Goal: Find specific page/section: Find specific page/section

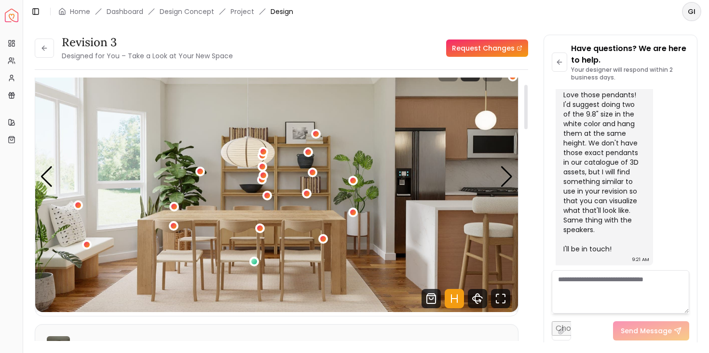
scroll to position [43, 0]
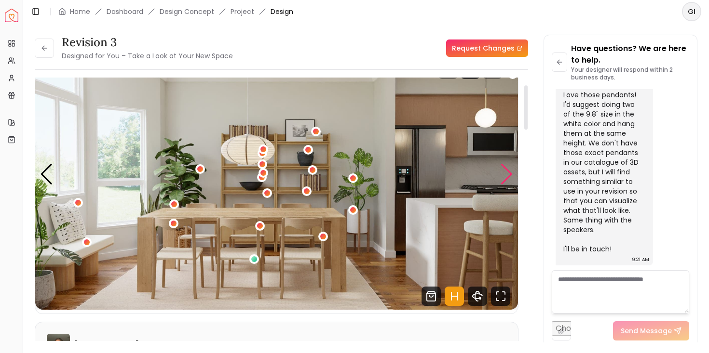
click at [509, 175] on div "Next slide" at bounding box center [506, 174] width 13 height 21
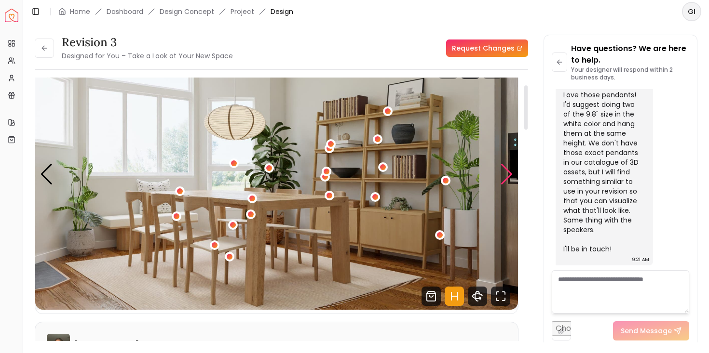
click at [509, 175] on div "Next slide" at bounding box center [506, 174] width 13 height 21
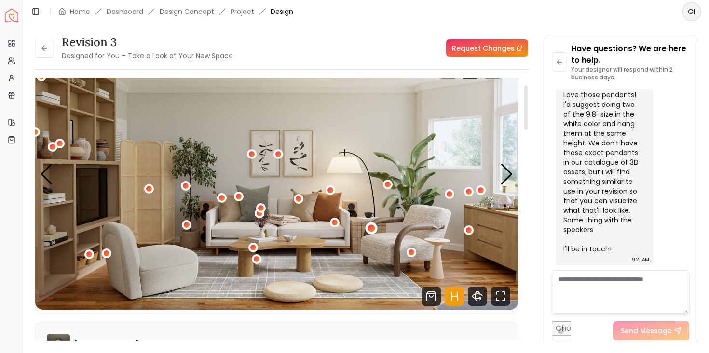
click at [370, 228] on div "1 / 7" at bounding box center [371, 228] width 7 height 7
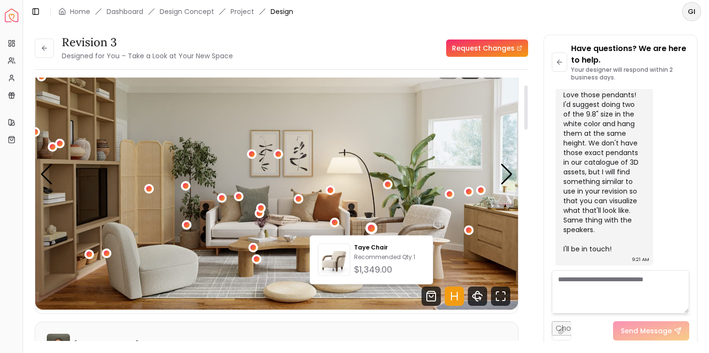
click at [367, 190] on img "1 / 7" at bounding box center [276, 175] width 483 height 272
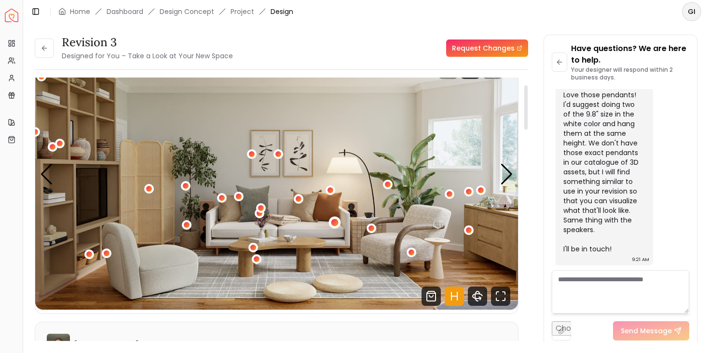
click at [334, 223] on div "1 / 7" at bounding box center [334, 222] width 7 height 7
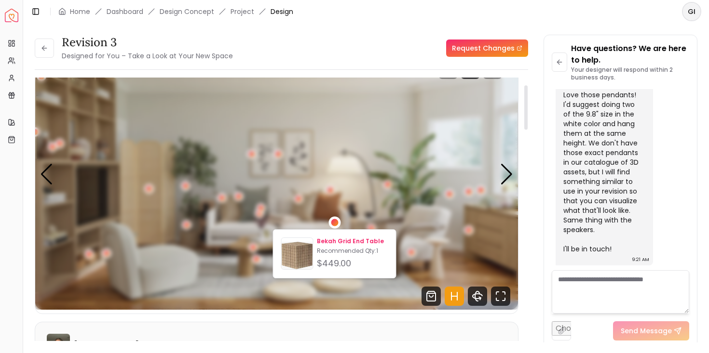
click at [347, 253] on p "Recommended Qty: 1" at bounding box center [352, 251] width 71 height 8
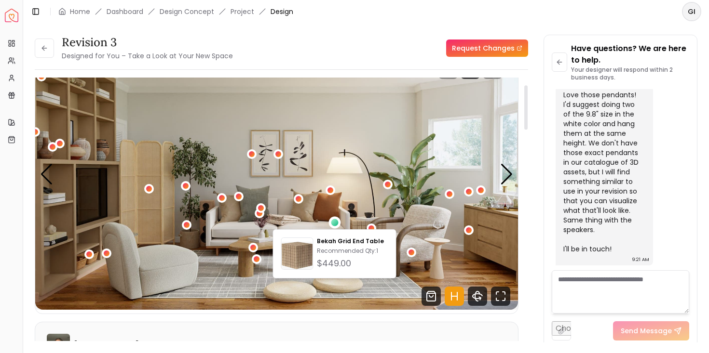
click at [407, 61] on div "Revision 3 Designed for You – Take a Look at Your New Space Request Changes" at bounding box center [281, 48] width 493 height 27
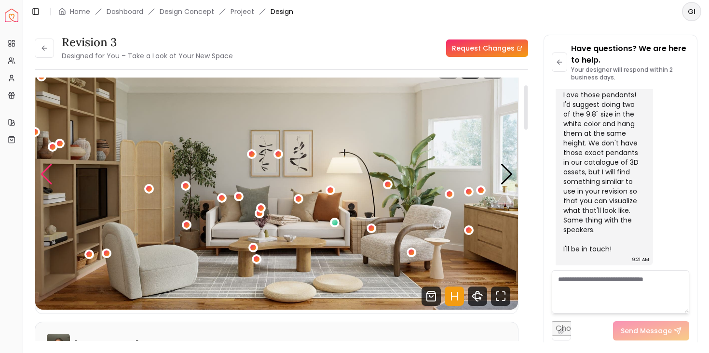
click at [42, 182] on div "Previous slide" at bounding box center [46, 174] width 13 height 21
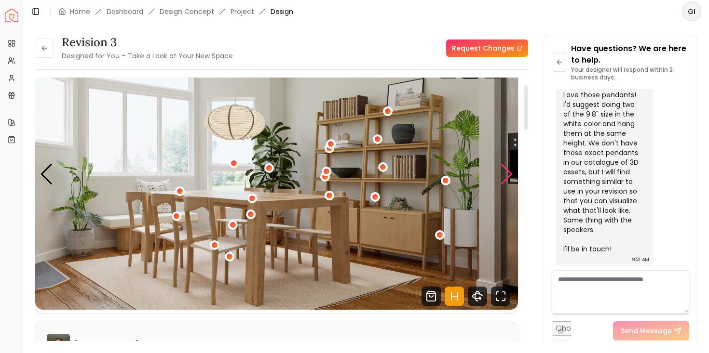
click at [509, 173] on div "Next slide" at bounding box center [506, 174] width 13 height 21
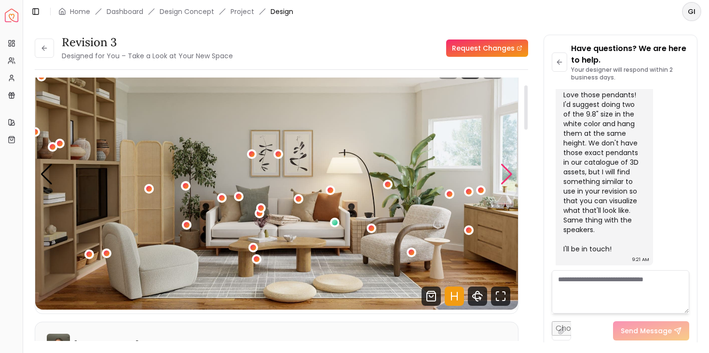
click at [509, 173] on div "Next slide" at bounding box center [506, 174] width 13 height 21
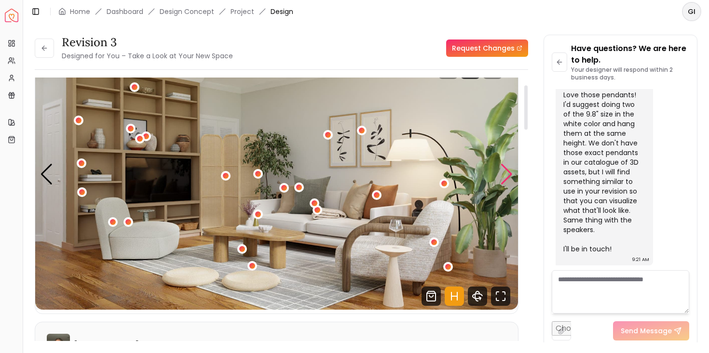
click at [509, 173] on div "Next slide" at bounding box center [506, 174] width 13 height 21
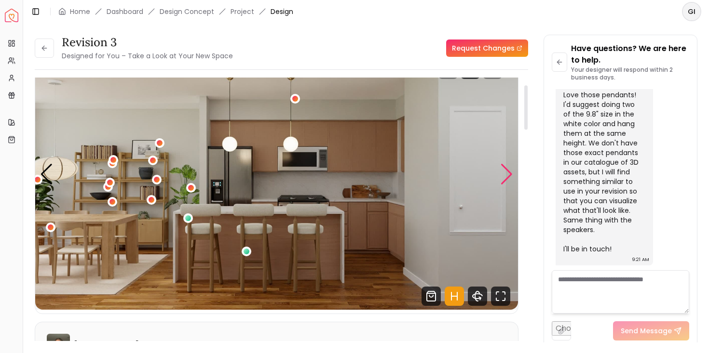
click at [509, 173] on div "Next slide" at bounding box center [506, 174] width 13 height 21
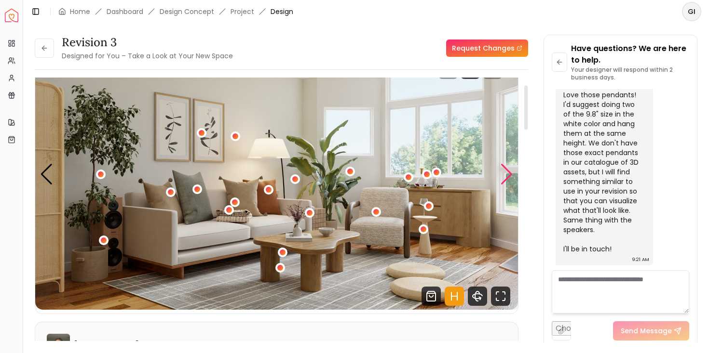
click at [509, 173] on div "Next slide" at bounding box center [506, 174] width 13 height 21
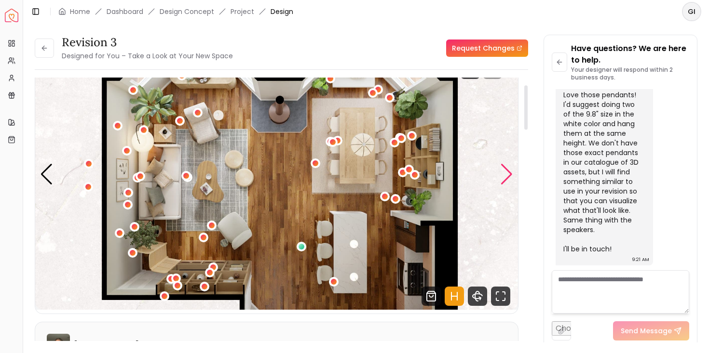
click at [509, 173] on div "Next slide" at bounding box center [506, 174] width 13 height 21
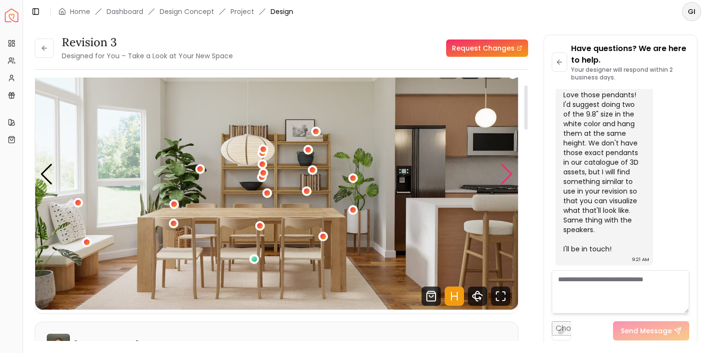
click at [509, 173] on div "Next slide" at bounding box center [506, 174] width 13 height 21
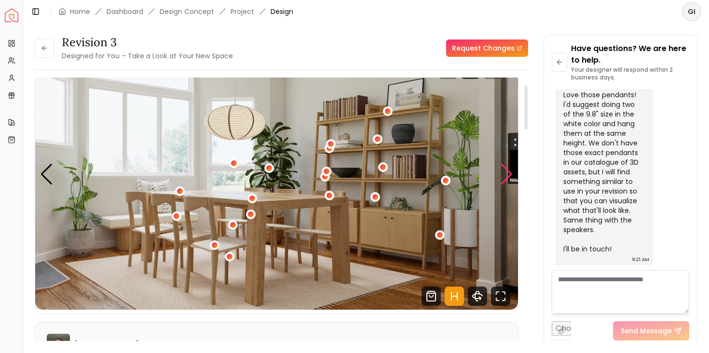
click at [509, 173] on div "Next slide" at bounding box center [506, 174] width 13 height 21
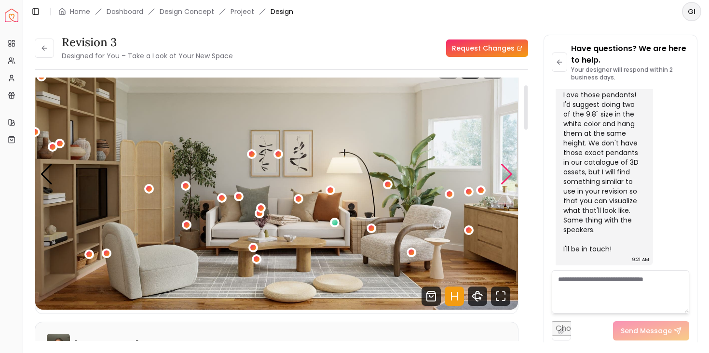
click at [509, 173] on div "Next slide" at bounding box center [506, 174] width 13 height 21
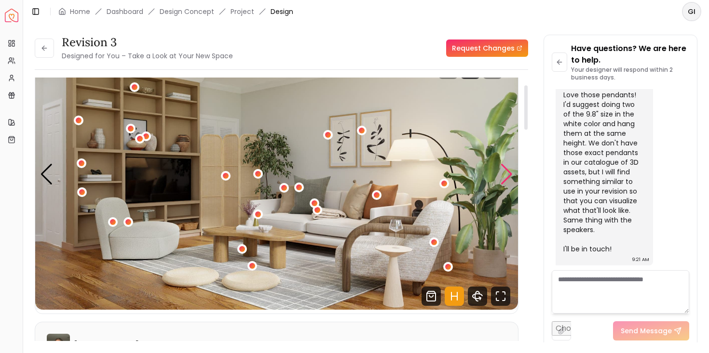
click at [509, 173] on div "Next slide" at bounding box center [506, 174] width 13 height 21
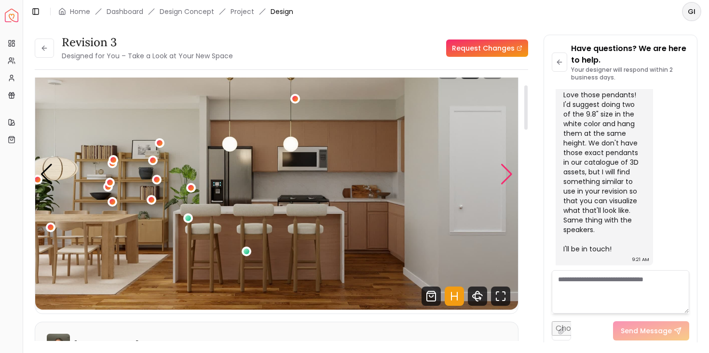
click at [509, 173] on div "Next slide" at bounding box center [506, 174] width 13 height 21
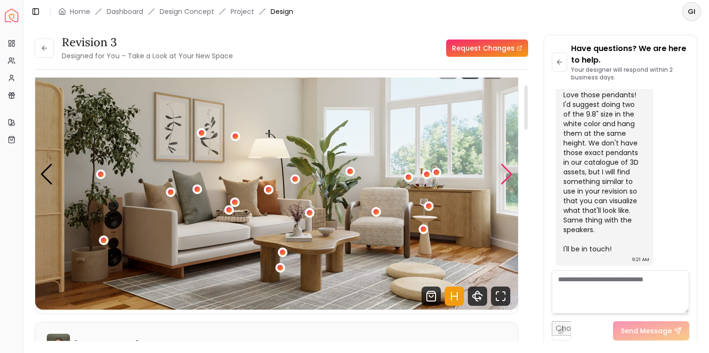
click at [509, 173] on div "Next slide" at bounding box center [506, 174] width 13 height 21
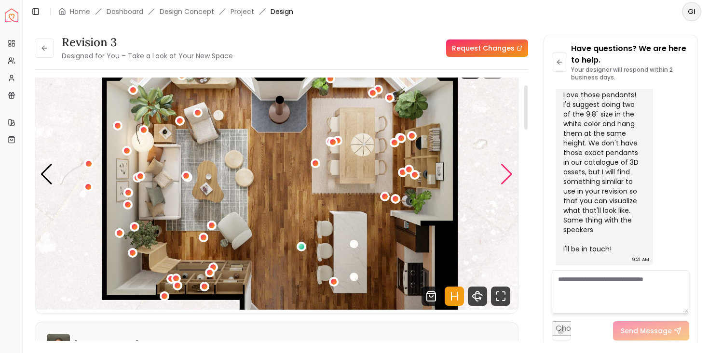
click at [509, 173] on div "Next slide" at bounding box center [506, 174] width 13 height 21
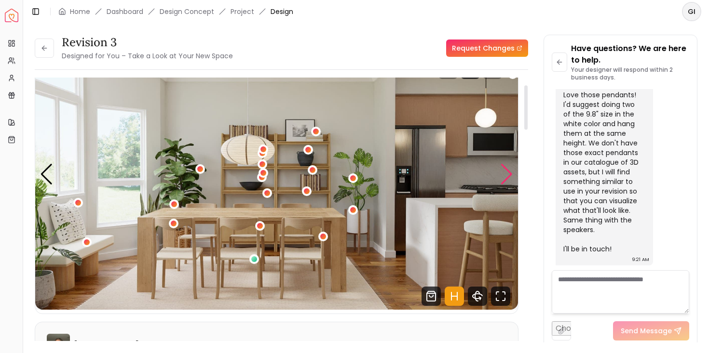
click at [509, 173] on div "Next slide" at bounding box center [506, 174] width 13 height 21
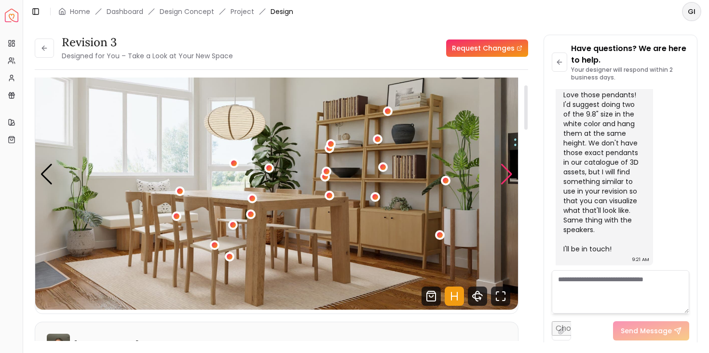
click at [509, 173] on div "Next slide" at bounding box center [506, 174] width 13 height 21
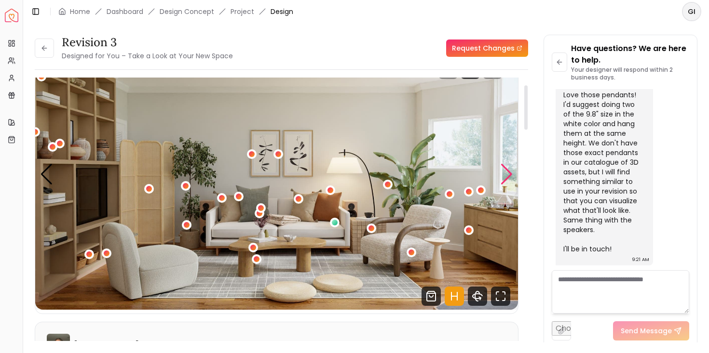
click at [509, 173] on div "Next slide" at bounding box center [506, 174] width 13 height 21
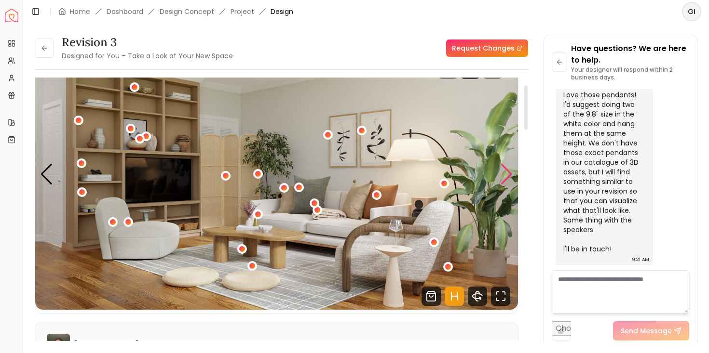
click at [509, 173] on div "Next slide" at bounding box center [506, 174] width 13 height 21
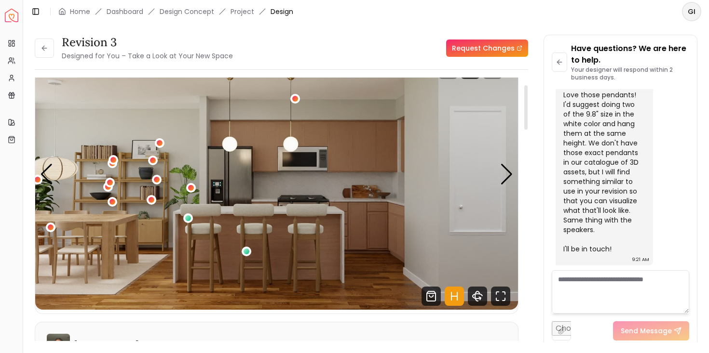
drag, startPoint x: 432, startPoint y: 173, endPoint x: 367, endPoint y: 173, distance: 64.1
click at [367, 173] on div "Carousel" at bounding box center [276, 175] width 483 height 272
click at [36, 179] on div "3 / 7" at bounding box center [37, 179] width 7 height 7
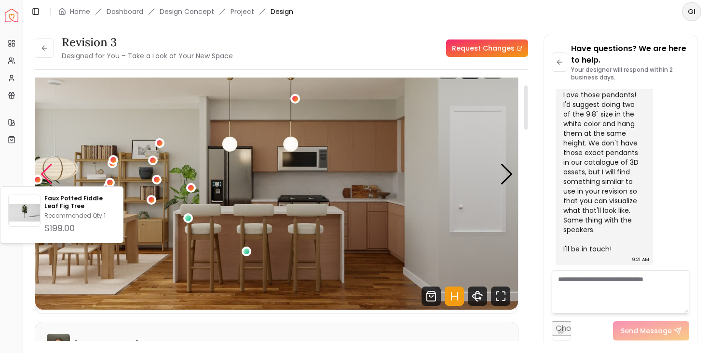
click at [47, 175] on div "Previous slide" at bounding box center [46, 174] width 13 height 21
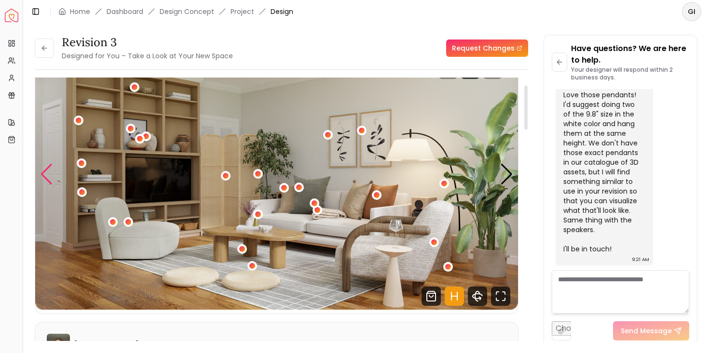
click at [47, 175] on div "Previous slide" at bounding box center [46, 174] width 13 height 21
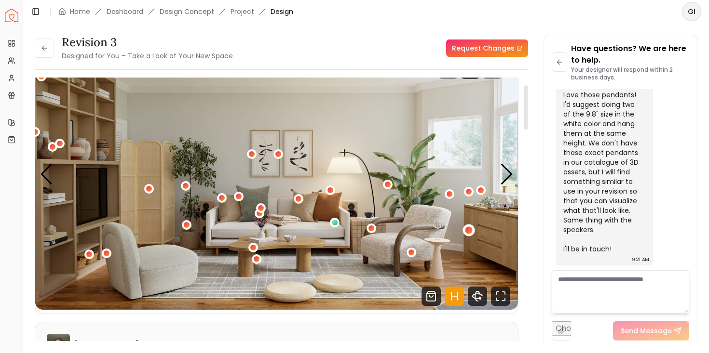
click at [469, 228] on div "1 / 7" at bounding box center [468, 230] width 7 height 7
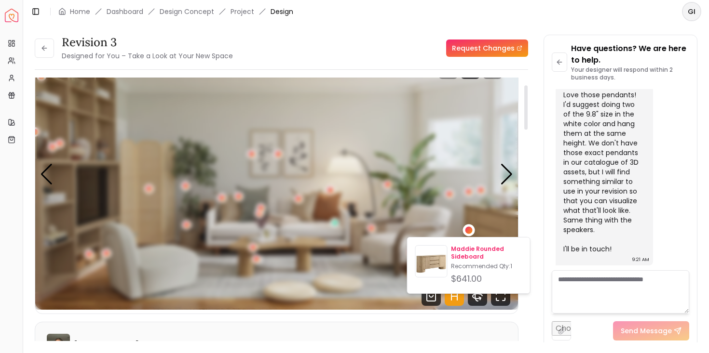
click at [470, 254] on p "Maddie Rounded Sideboard" at bounding box center [486, 252] width 71 height 15
